Goal: Find contact information: Find contact information

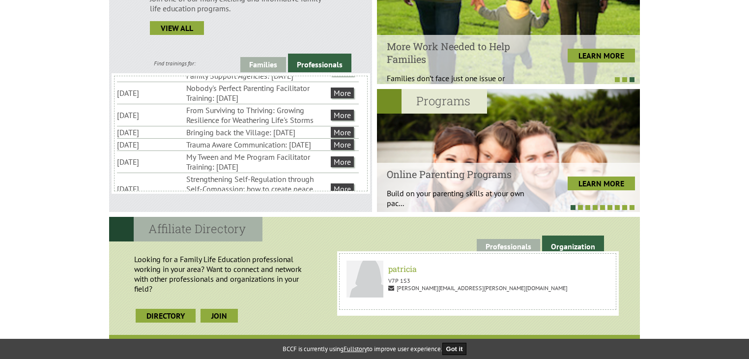
scroll to position [31, 0]
click at [310, 137] on li "Bringing back the Village: [DATE]" at bounding box center [257, 131] width 143 height 12
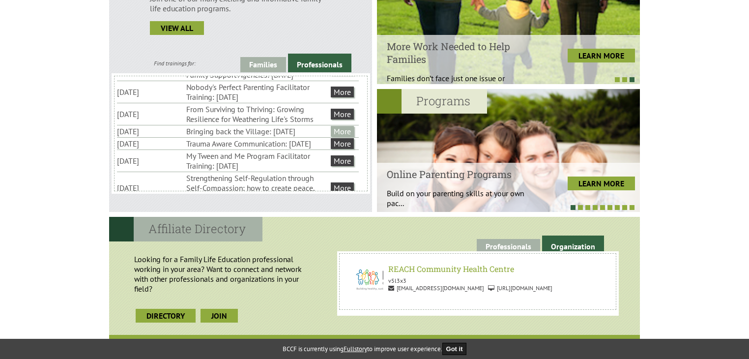
click at [343, 137] on link "More" at bounding box center [342, 131] width 23 height 11
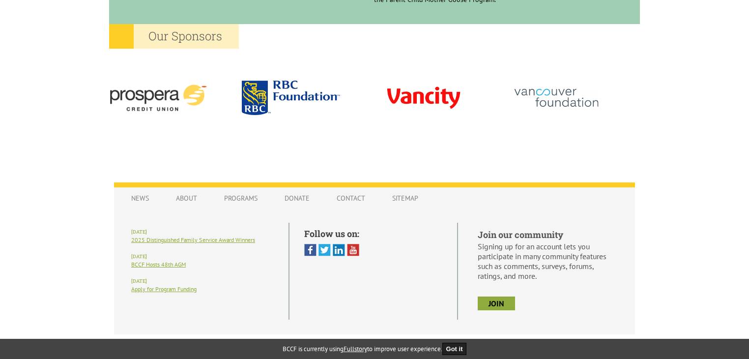
scroll to position [937, 0]
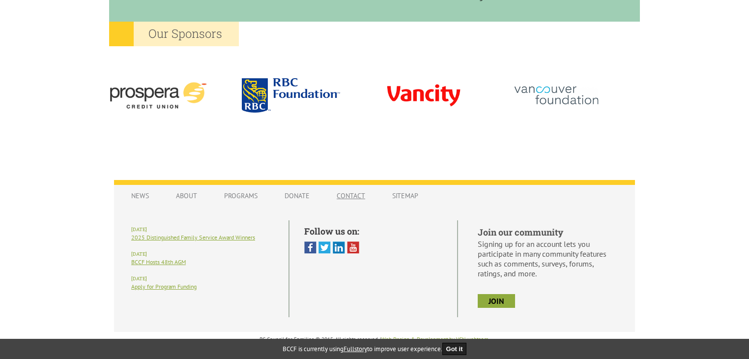
click at [350, 193] on link "Contact" at bounding box center [351, 195] width 48 height 19
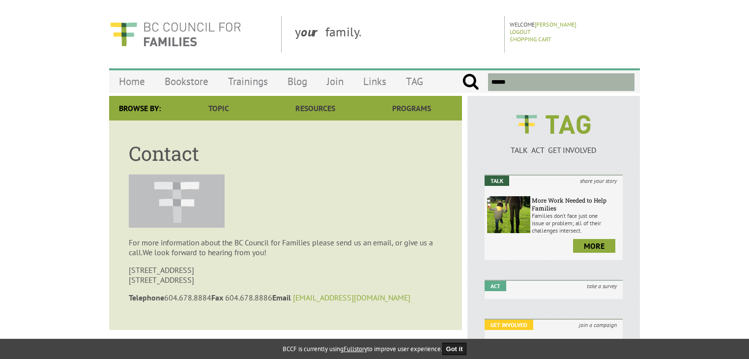
click at [322, 296] on link "[EMAIL_ADDRESS][DOMAIN_NAME]" at bounding box center [351, 297] width 117 height 10
